Goal: Transaction & Acquisition: Purchase product/service

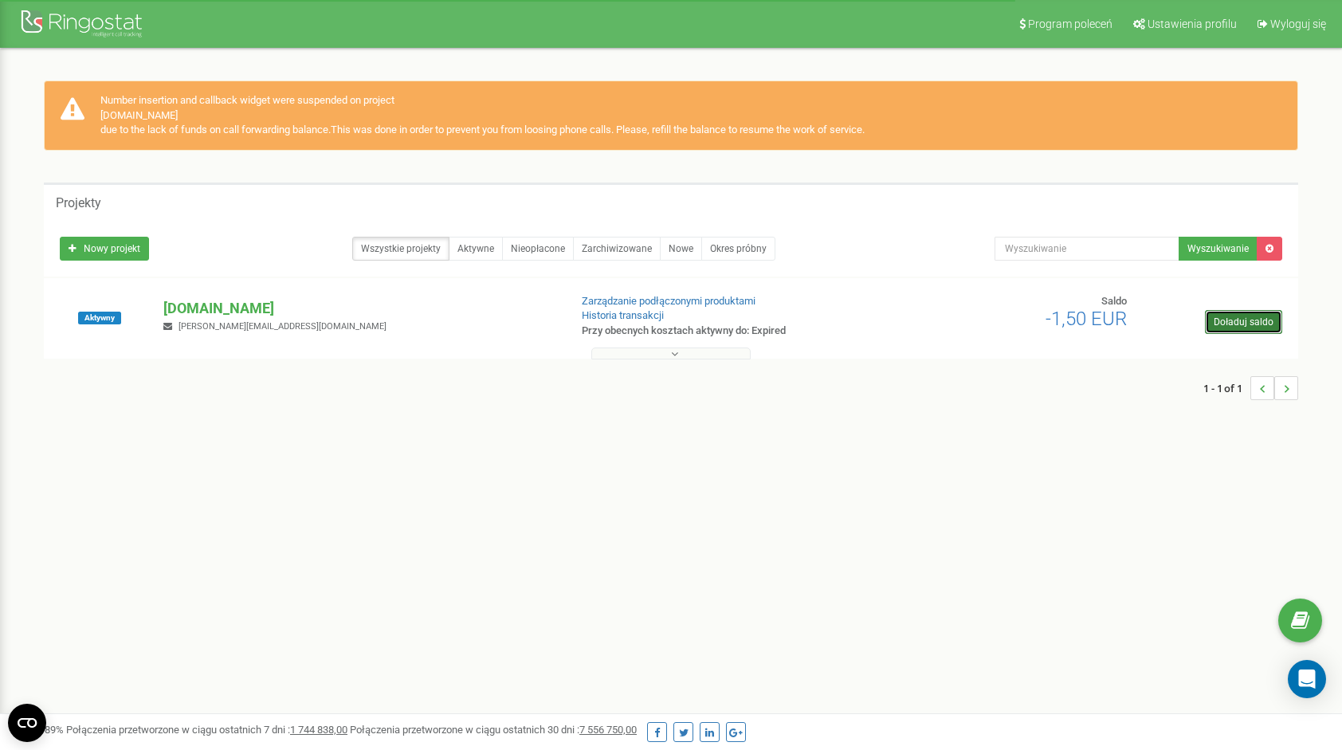
click at [1230, 318] on link "Doładuj saldo" at bounding box center [1243, 322] width 77 height 24
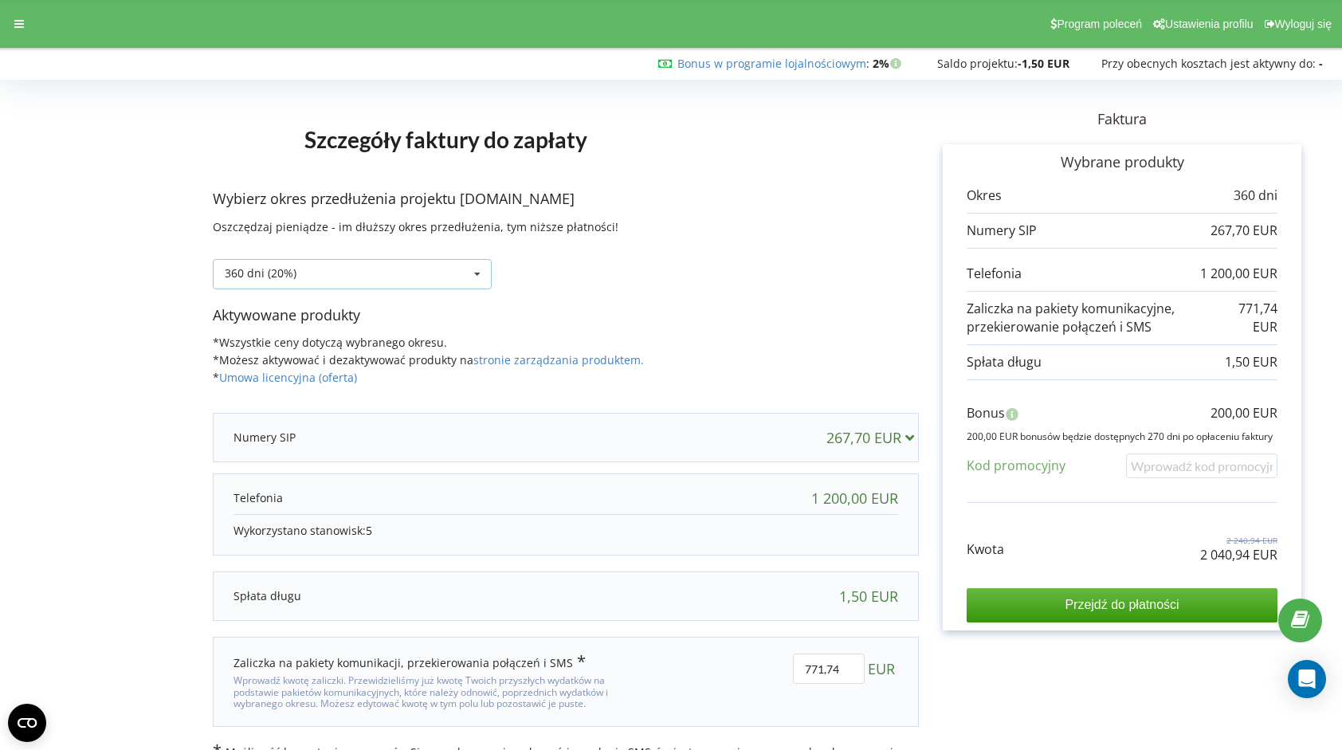
click at [410, 268] on div "360 dni (20%) Doładuj saldo bez przedłużania 30 dni" at bounding box center [352, 274] width 279 height 30
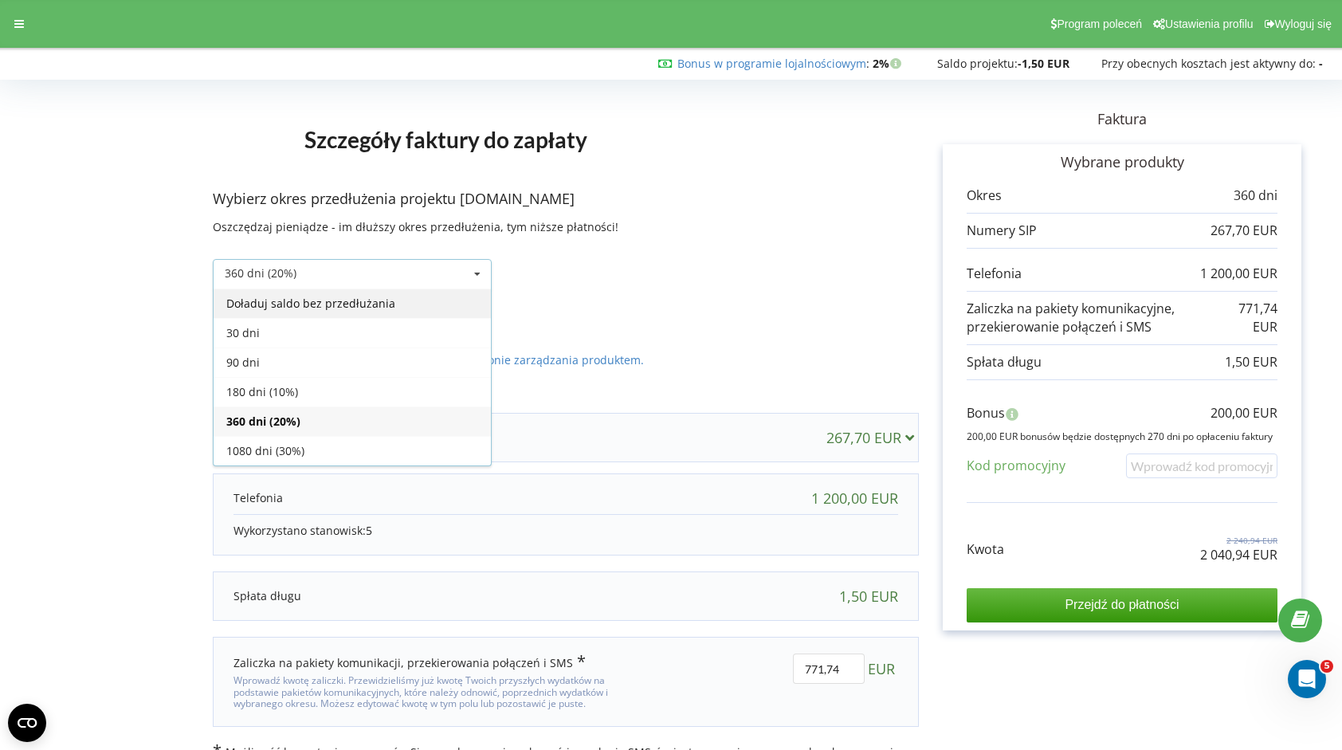
click at [339, 302] on div "Doładuj saldo bez przedłużania" at bounding box center [352, 302] width 277 height 29
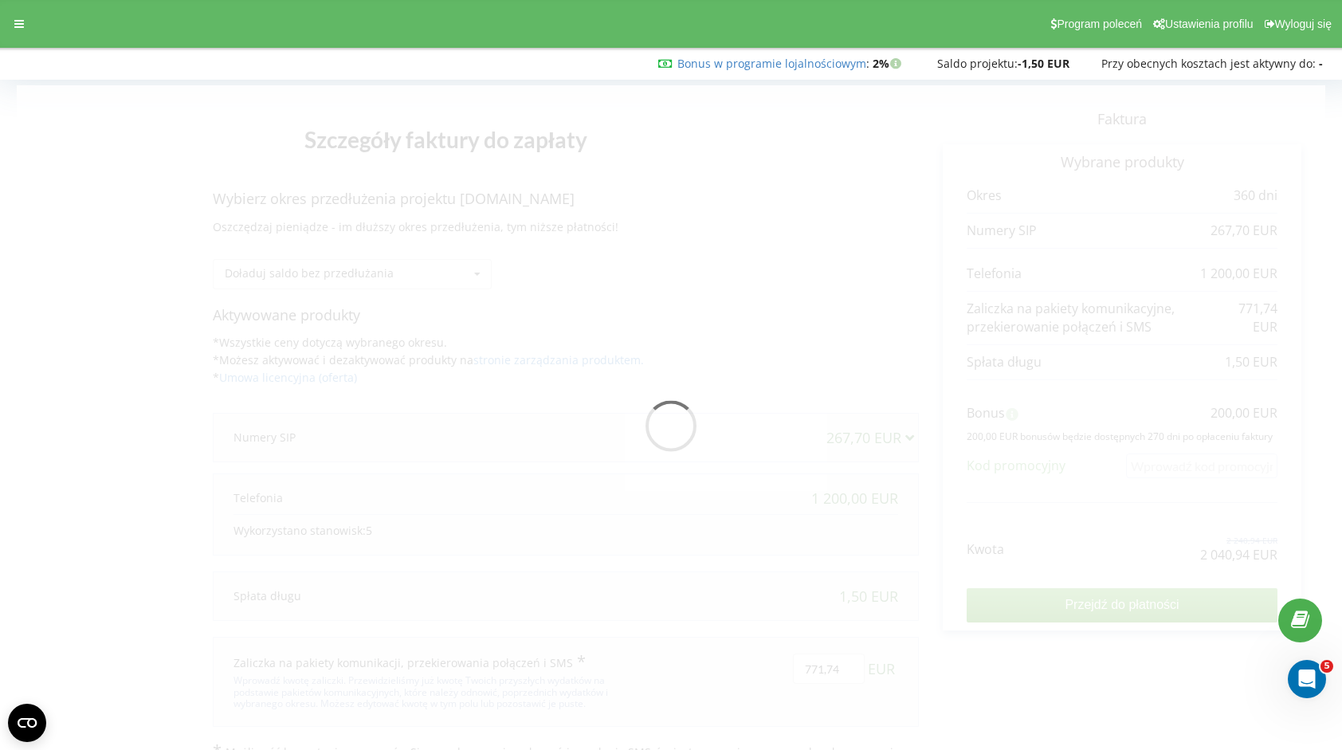
click at [433, 361] on div at bounding box center [671, 430] width 1308 height 691
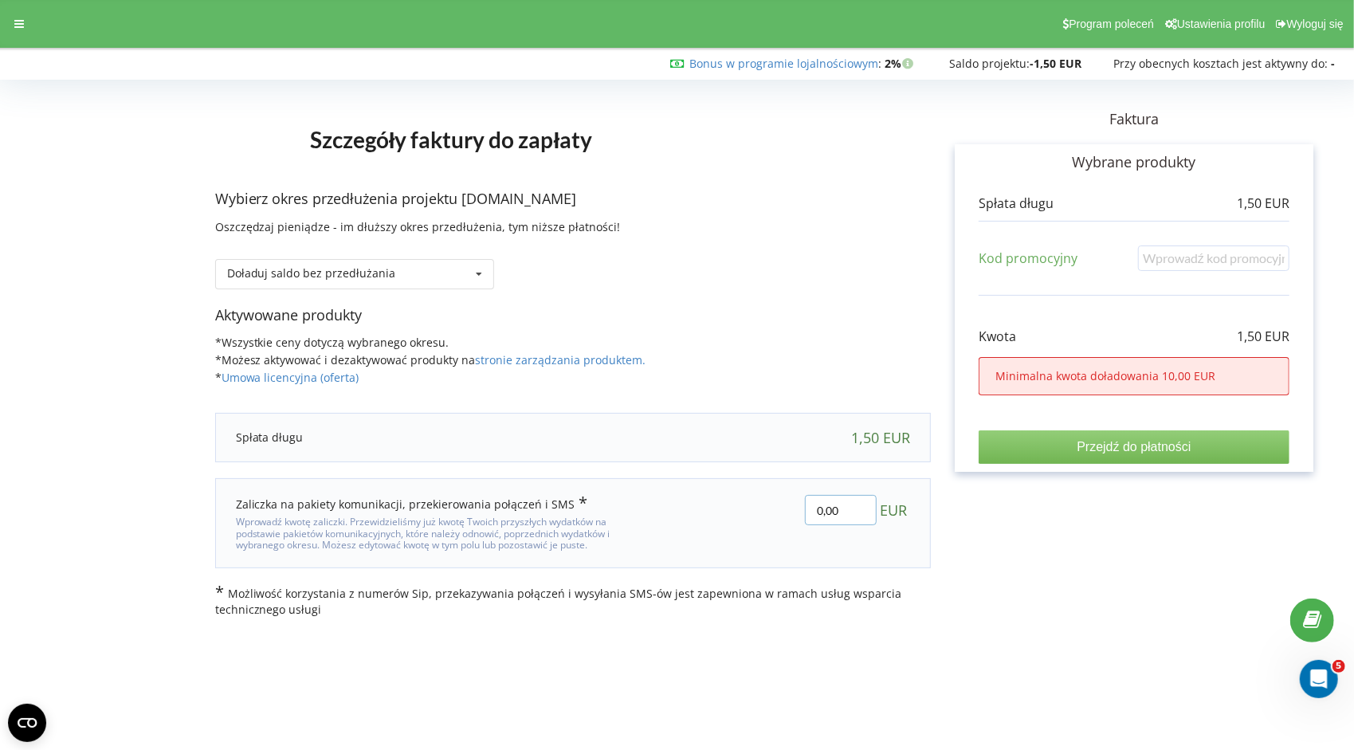
drag, startPoint x: 845, startPoint y: 511, endPoint x: 776, endPoint y: 523, distance: 69.6
click at [776, 523] on div "0,00 EUR" at bounding box center [790, 523] width 261 height 78
type input "25"
click at [1024, 538] on div "Szczegóły faktury do zapłaty Wybierz okres przedłużenia projektu pureclave.com …" at bounding box center [677, 351] width 1320 height 532
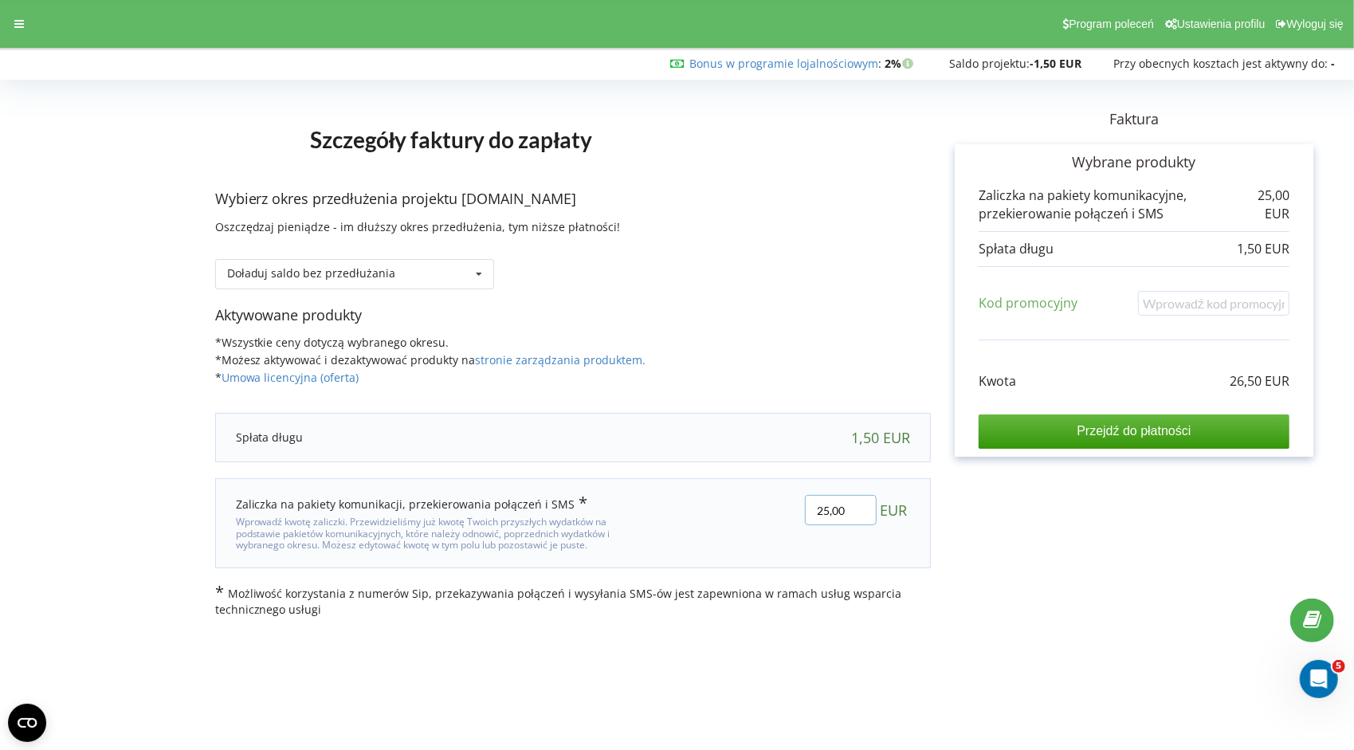
drag, startPoint x: 841, startPoint y: 512, endPoint x: 772, endPoint y: 520, distance: 69.0
click at [772, 520] on div "25,00 EUR" at bounding box center [790, 523] width 261 height 78
type input "40"
click at [960, 519] on div "Szczegóły faktury do zapłaty Wybierz okres przedłużenia projektu pureclave.com …" at bounding box center [677, 351] width 1320 height 532
click at [1077, 427] on input "Przejdź do płatności" at bounding box center [1134, 430] width 311 height 33
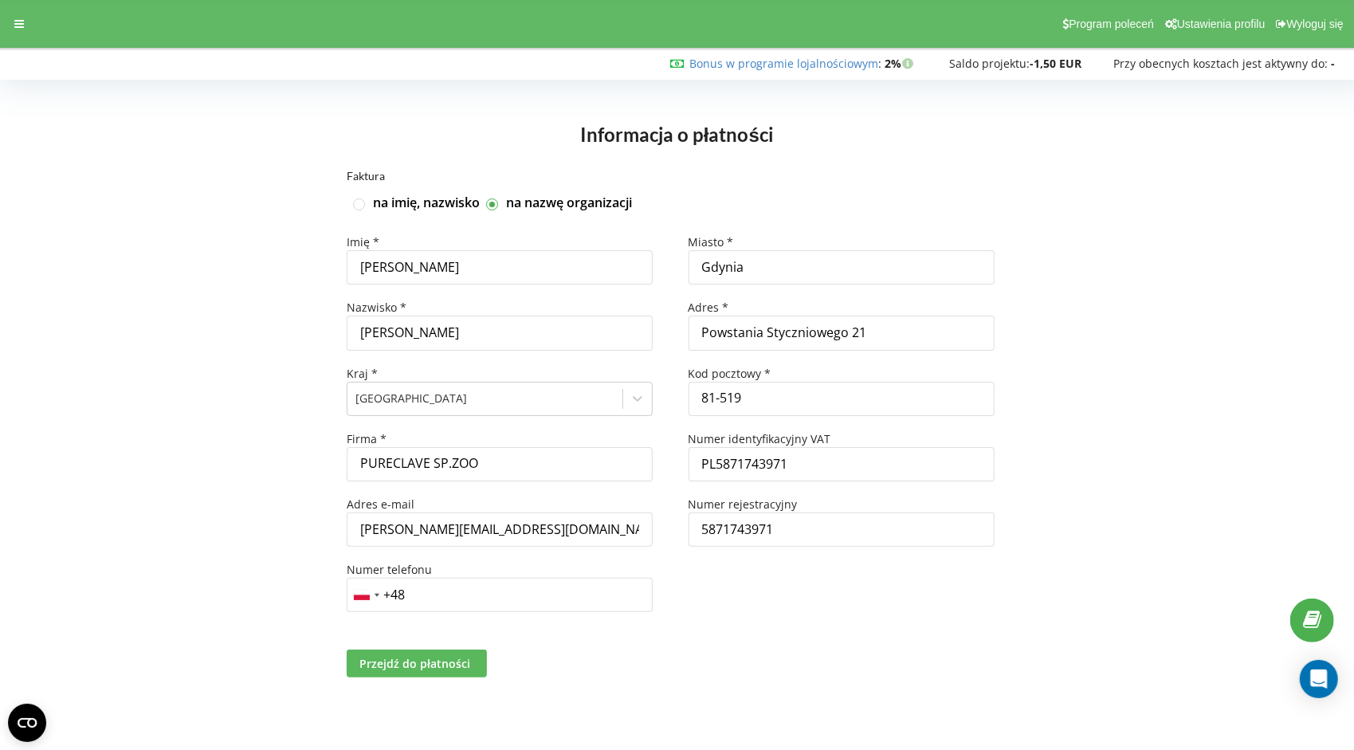
click at [411, 659] on span "Przejdź do płatności" at bounding box center [414, 663] width 111 height 15
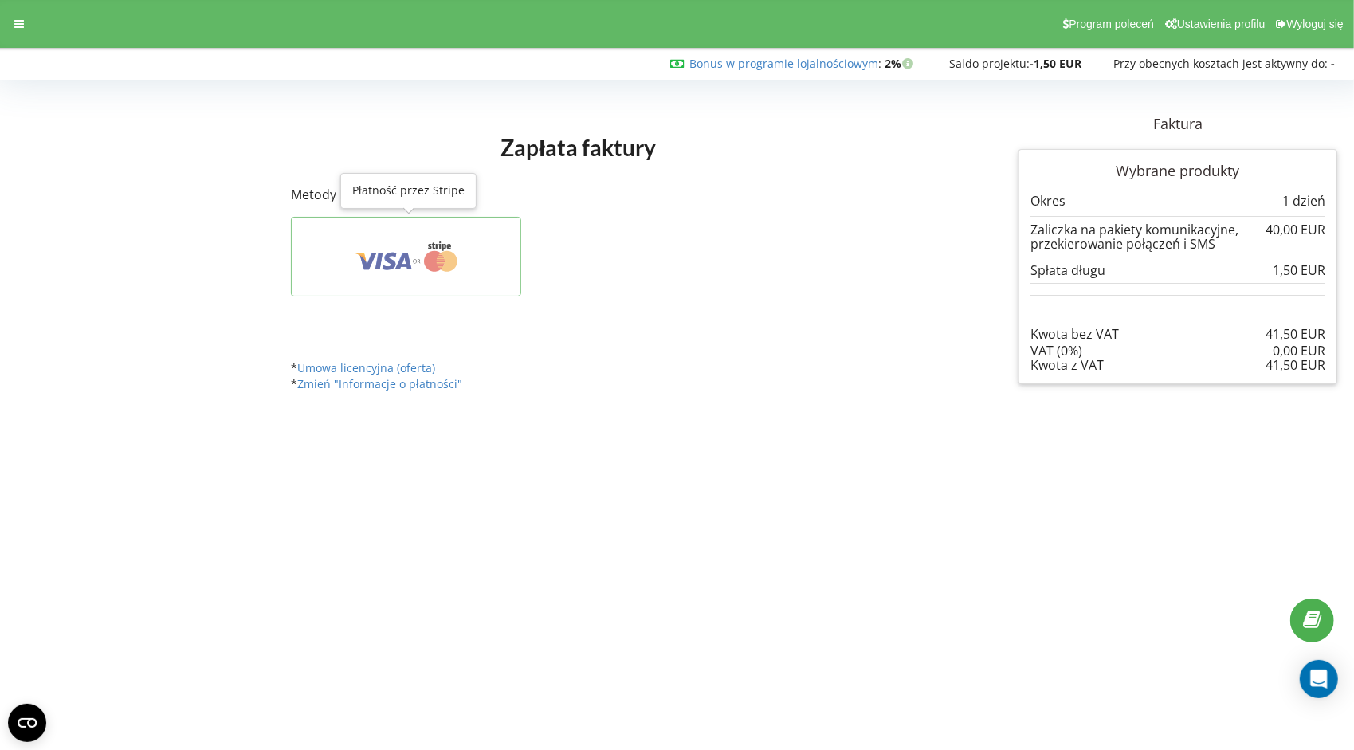
click at [417, 254] on icon at bounding box center [406, 256] width 180 height 30
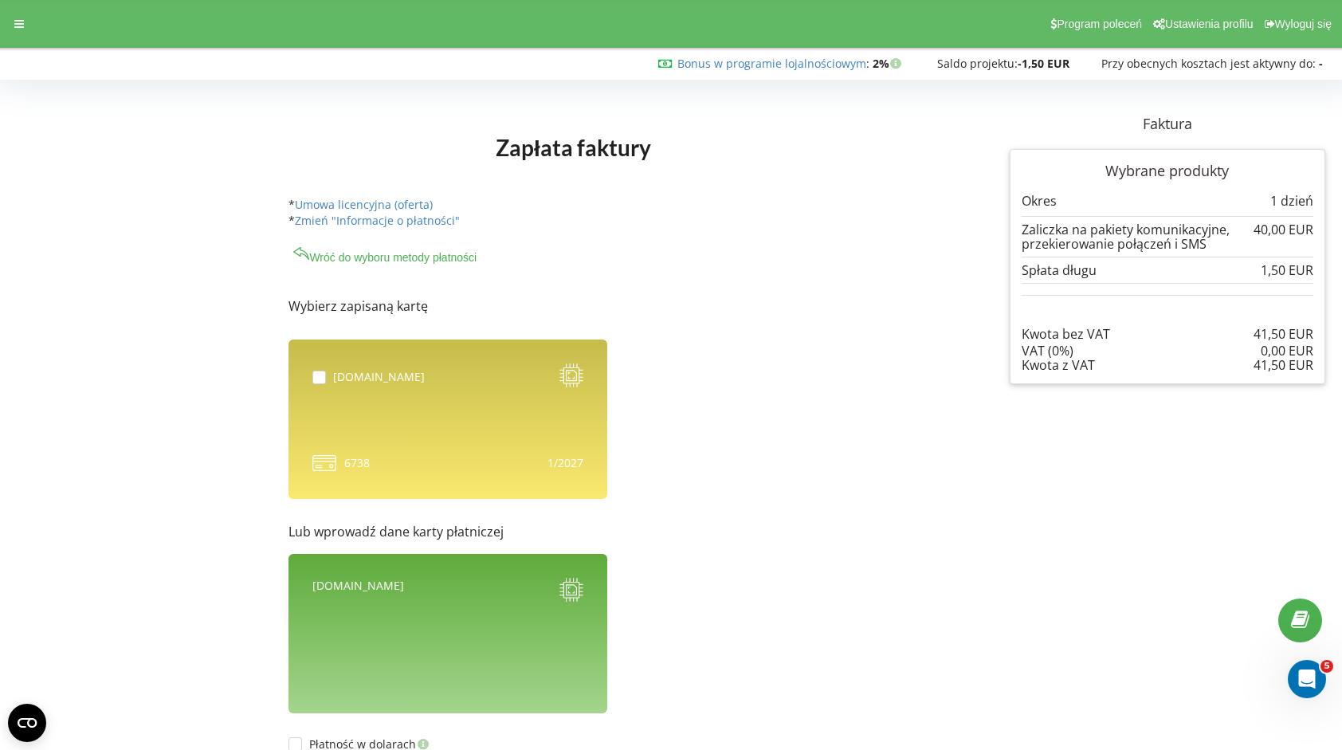
click at [339, 376] on div "[DOMAIN_NAME]" at bounding box center [379, 377] width 92 height 16
click at [314, 371] on label at bounding box center [322, 371] width 21 height 0
checkbox input "true"
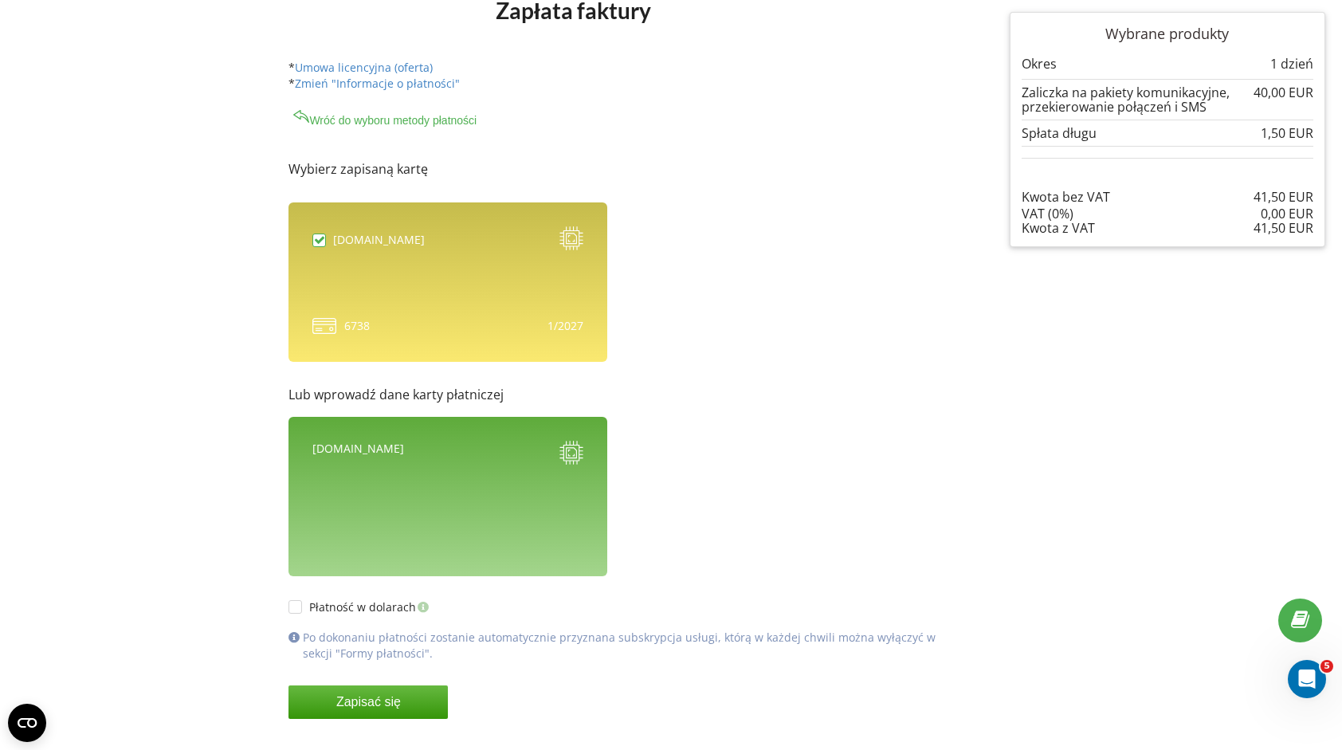
scroll to position [170, 0]
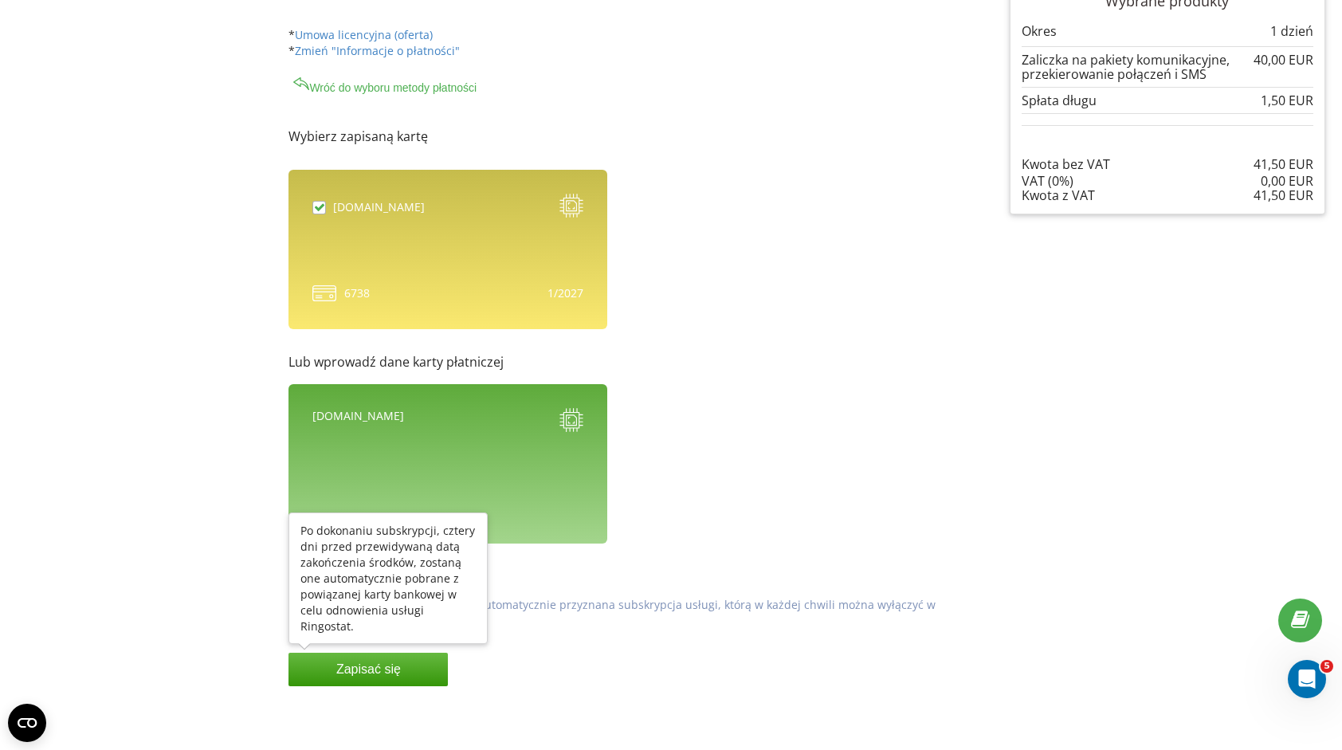
click at [331, 677] on button "Zapisać się" at bounding box center [367, 669] width 159 height 33
